Goal: Transaction & Acquisition: Subscribe to service/newsletter

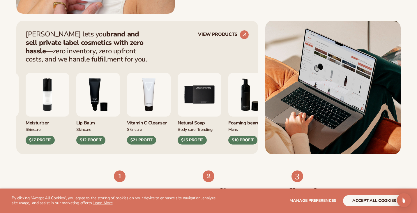
scroll to position [222, 0]
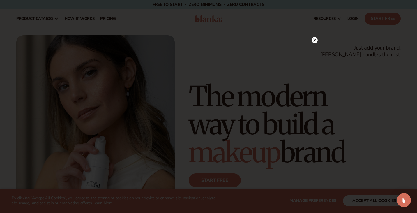
click at [314, 45] on div at bounding box center [315, 40] width 6 height 10
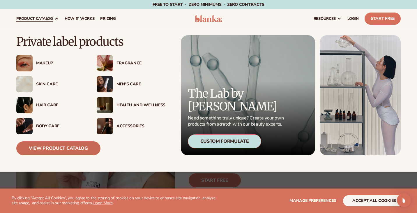
click at [65, 146] on link "View Product Catalog" at bounding box center [58, 148] width 84 height 14
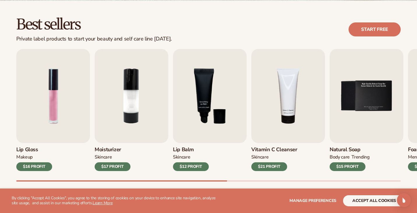
scroll to position [168, 0]
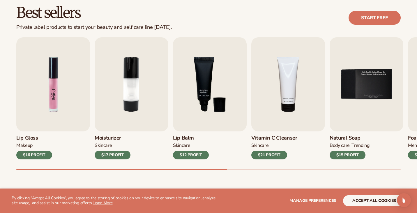
click at [62, 110] on img "1 / 9" at bounding box center [53, 84] width 74 height 94
click at [24, 133] on div "Lip Gloss MAKEUP $16 PROFIT" at bounding box center [53, 145] width 74 height 28
click at [37, 157] on div "$16 PROFIT" at bounding box center [34, 155] width 36 height 9
click at [36, 123] on img "1 / 9" at bounding box center [53, 84] width 74 height 94
click at [54, 87] on img "1 / 9" at bounding box center [53, 84] width 74 height 94
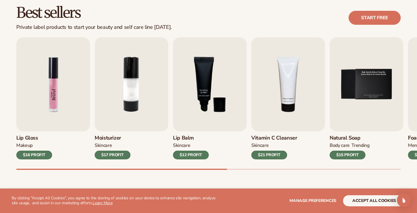
click at [54, 87] on img "1 / 9" at bounding box center [53, 84] width 74 height 94
click at [375, 13] on link "Start free" at bounding box center [375, 18] width 52 height 14
